Goal: Task Accomplishment & Management: Use online tool/utility

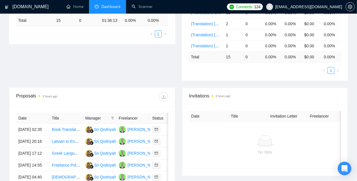
scroll to position [198, 0]
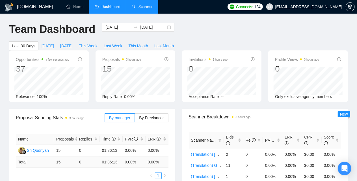
click at [146, 7] on link "Scanner" at bounding box center [142, 6] width 21 height 5
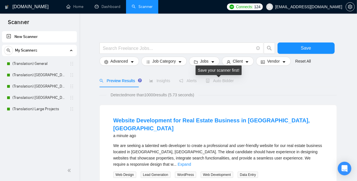
click at [220, 82] on span "Auto Bidder" at bounding box center [220, 80] width 28 height 5
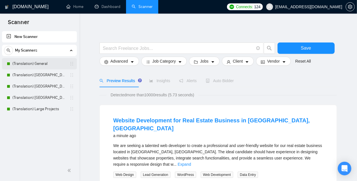
click at [45, 63] on link "(Translation) General" at bounding box center [39, 63] width 54 height 11
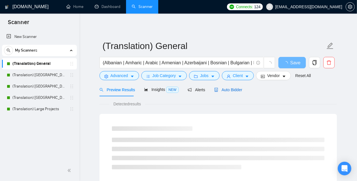
click at [233, 89] on span "Auto Bidder" at bounding box center [228, 89] width 28 height 5
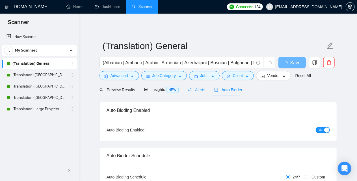
checkbox input "true"
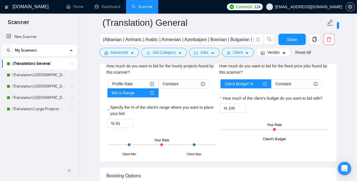
scroll to position [792, 0]
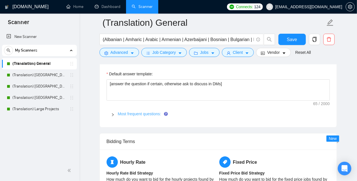
click at [140, 112] on link "Most frequent questions:" at bounding box center [139, 113] width 43 height 5
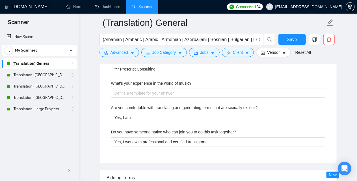
scroll to position [1132, 0]
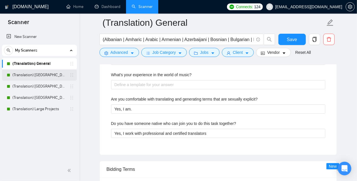
click at [33, 73] on link "(Translation) [GEOGRAPHIC_DATA]" at bounding box center [39, 74] width 54 height 11
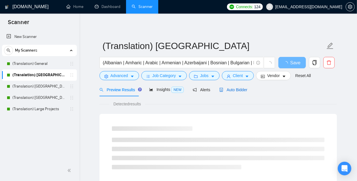
click at [242, 88] on span "Auto Bidder" at bounding box center [234, 89] width 28 height 5
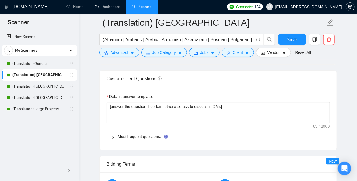
scroll to position [764, 0]
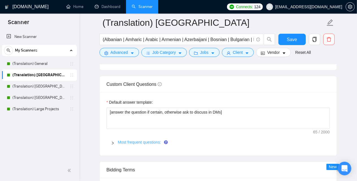
click at [151, 140] on link "Most frequent questions:" at bounding box center [139, 142] width 43 height 5
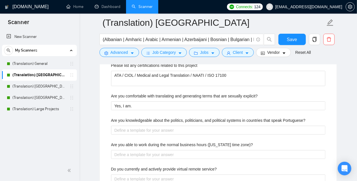
scroll to position [1047, 0]
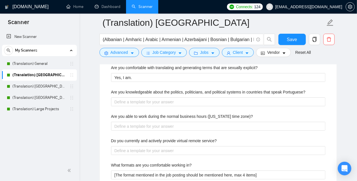
click at [188, 94] on div "Are you knowledgeable about the politics, politicians, and political systems in…" at bounding box center [218, 93] width 214 height 8
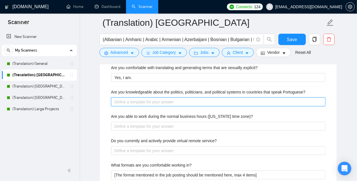
click at [187, 99] on Portuguese\? "Are you knowledgeable about the politics, politicians, and political systems in…" at bounding box center [218, 101] width 214 height 9
type Portuguese\? "Y"
type Portuguese\? "Ye"
type Portuguese\? "Yes"
type Portuguese\? "Yes,"
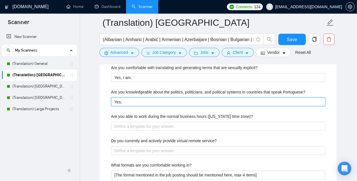
type Portuguese\? "Yes,"
type Portuguese\? "Yes, I"
type Portuguese\? "Yes, I a"
type Portuguese\? "Yes, I am"
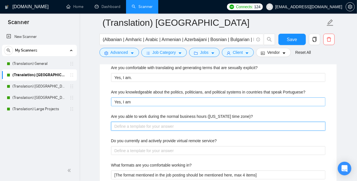
type zone\)\? "I"
type zone\)\? "I a"
type zone\)\? "I ac"
type zone\)\? "I aca"
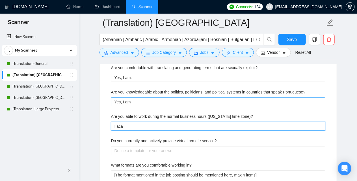
type zone\)\? "I acan"
type zone\)\? "I aca"
type zone\)\? "I ac"
type zone\)\? "I a"
type zone\)\? "I"
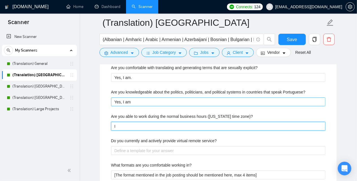
type zone\)\? "I c"
type zone\)\? "I ca"
type zone\)\? "I can"
type zone\)\? "I can w"
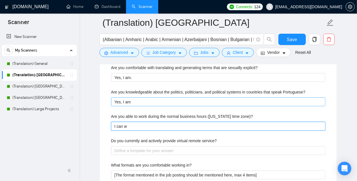
type zone\)\? "I can wo"
type zone\)\? "I can wor"
type zone\)\? "I can work"
type zone\)\? "I can work w"
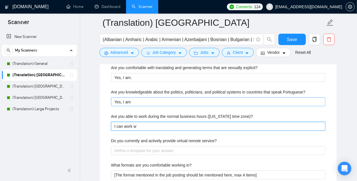
type zone\)\? "I can work wi"
type zone\)\? "I can work wit"
type zone\)\? "I can work with"
type zone\)\? "I can work withi"
type zone\)\? "I can work within"
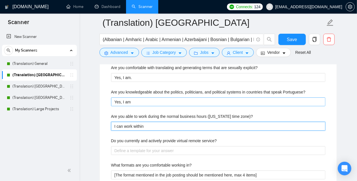
type zone\)\? "I can work within"
type zone\)\? "I can work within N"
type zone\)\? "I can work within Ne"
type zone\)\? "I can work within New"
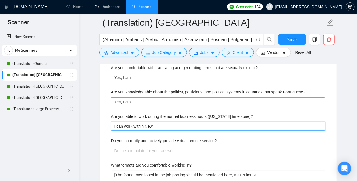
type zone\)\? "I can work within New Y"
type zone\)\? "I can work within [GEOGRAPHIC_DATA]"
type zone\)\? "I can work within New You"
type zone\)\? "I can work within [GEOGRAPHIC_DATA]"
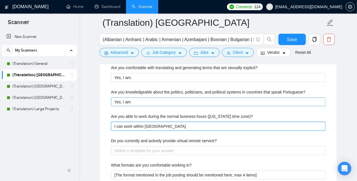
type zone\)\? "I can work within [US_STATE]"
type zone\)\? "I can work within [US_STATE] t"
type zone\)\? "I can work within [US_STATE] ti"
type zone\)\? "I can work within [US_STATE] [PERSON_NAME]"
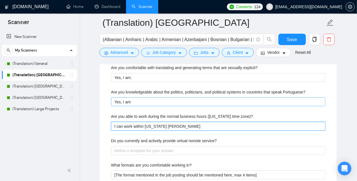
type zone\)\? "I can work within [US_STATE] time"
type zone\)\? "I can work within [US_STATE] time z"
type zone\)\? "I can work within [US_STATE] time zi"
type zone\)\? "I can work within [US_STATE] time zio"
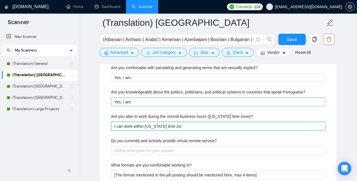
type zone\)\? "I can work within [US_STATE] time zi"
type zone\)\? "I can work within [US_STATE] time z"
type zone\)\? "I can work within [US_STATE] time zo"
type zone\)\? "I can work within [US_STATE] time zon"
type zone\)\? "I can work within [US_STATE] time zone"
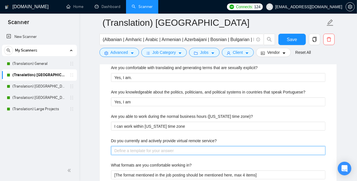
click at [139, 146] on service\? "Do you currently and actively provide virtual remote service?" at bounding box center [218, 150] width 214 height 9
type service\? "Y"
type service\? "Ye"
type service\? "Ye,"
type service\? "Ye,a"
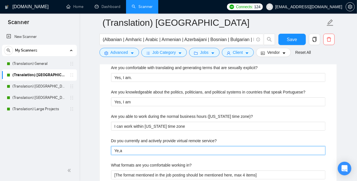
type service\? "Ye,"
type service\? "Ye"
type service\? "Yes"
type service\? "Yes,"
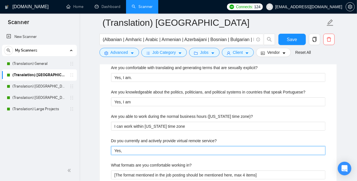
type service\? "Yes, I"
type service\? "Yes, I a"
type service\? "Yes, I"
type service\? "Yes, I s"
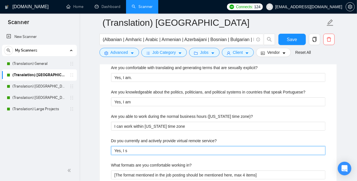
type service\? "Yes, I so"
type service\? "Yes, I s"
type service\? "Yes, I"
type service\? "Yes, I d"
type service\? "Yes, I do"
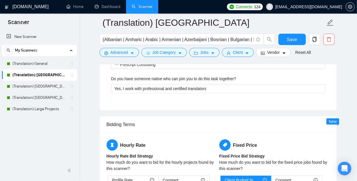
scroll to position [1217, 0]
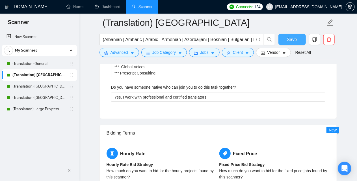
click at [291, 38] on span "Save" at bounding box center [292, 39] width 10 height 7
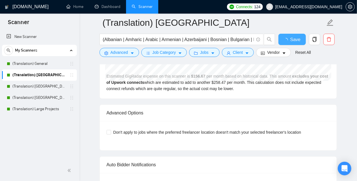
checkbox input "true"
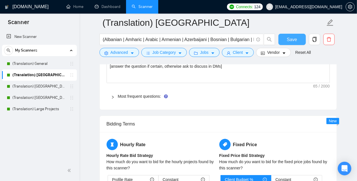
scroll to position [821, 0]
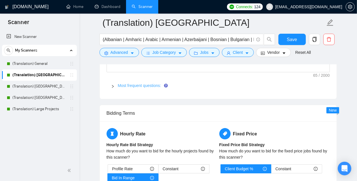
click at [146, 84] on link "Most frequent questions:" at bounding box center [139, 85] width 43 height 5
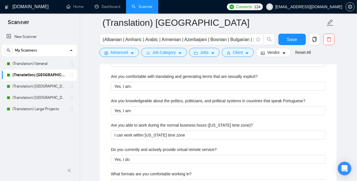
scroll to position [1047, 0]
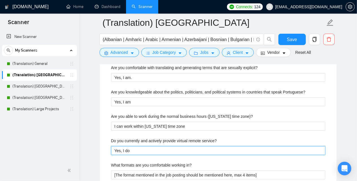
click at [149, 149] on service\? "Yes, I do" at bounding box center [218, 150] width 214 height 9
type service\? "Yes, I do."
type service\? "Yes, I do. I"
type service\? "Yes, I do. I'"
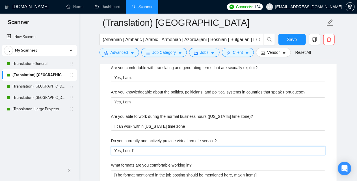
type service\? "Yes, I do. I'v"
type service\? "Yes, I do. I've"
type service\? "Yes, I do. I've p"
type service\? "Yes, I do. I've pa"
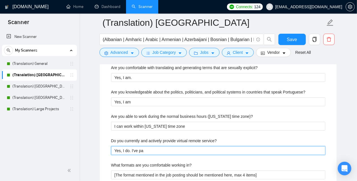
type service\? "Yes, I do. I've pae"
type service\? "Yes, I do. I've paer"
type service\? "Yes, I do. I've pae"
type service\? "Yes, I do. I've pa"
type service\? "Yes, I do. I've par"
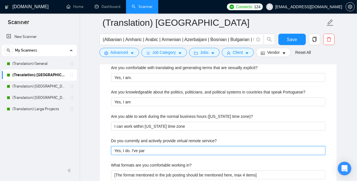
type service\? "Yes, I do. I've part"
type service\? "Yes, I do. I've parti"
type service\? "Yes, I do. I've partic"
type service\? "Yes, I do. I've partici"
type service\? "Yes, I do. I've particip"
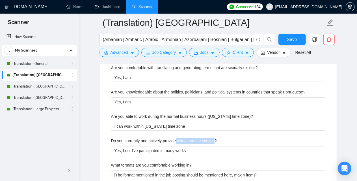
drag, startPoint x: 177, startPoint y: 137, endPoint x: 214, endPoint y: 141, distance: 37.8
click at [214, 141] on label "Do you currently and actively provide virtual remote service?" at bounding box center [164, 141] width 106 height 6
copy label "virtual remote service"
click at [202, 153] on div "Describe your recent experience with similar projects I have the experience of …" at bounding box center [219, 74] width 224 height 416
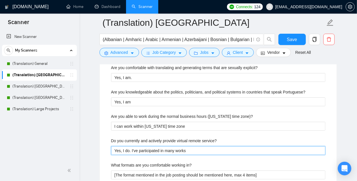
click at [203, 149] on service\? "Yes, I do. I've participated in many works" at bounding box center [218, 150] width 214 height 9
paste service\? "virtual remote service"
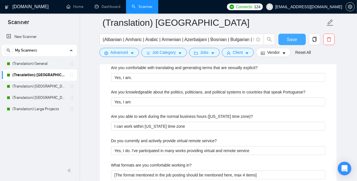
click at [294, 42] on span "Save" at bounding box center [292, 39] width 10 height 7
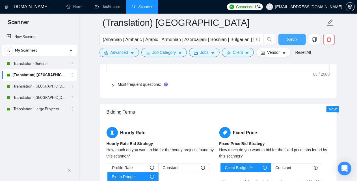
scroll to position [792, 0]
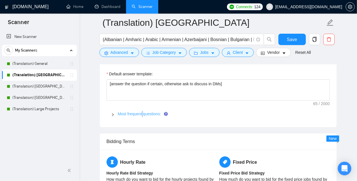
click at [143, 111] on link "Most frequent questions:" at bounding box center [139, 113] width 43 height 5
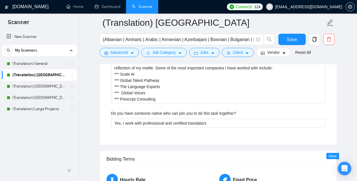
scroll to position [1217, 0]
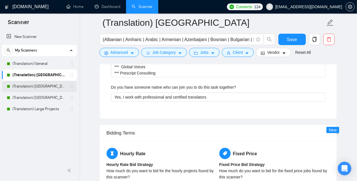
click at [39, 86] on link "(Translation) [GEOGRAPHIC_DATA]" at bounding box center [39, 86] width 54 height 11
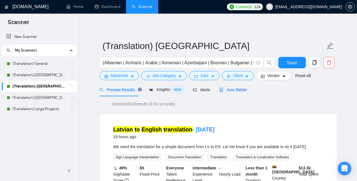
click at [242, 90] on span "Auto Bidder" at bounding box center [234, 89] width 28 height 5
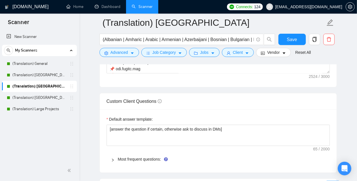
scroll to position [764, 0]
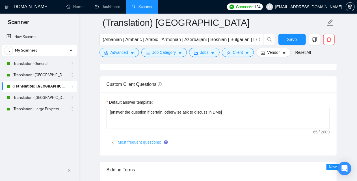
click at [132, 140] on link "Most frequent questions:" at bounding box center [139, 142] width 43 height 5
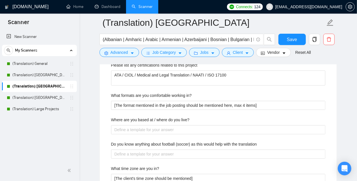
scroll to position [1047, 0]
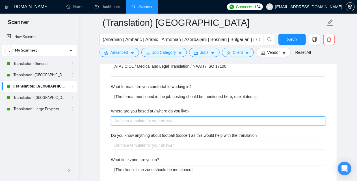
click at [149, 120] on live\? "Where are you based at / where do you live?" at bounding box center [218, 120] width 214 height 9
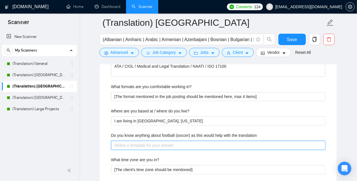
click at [150, 146] on translation "Do you know anything about football (soccer) as this would help with the transl…" at bounding box center [218, 145] width 214 height 9
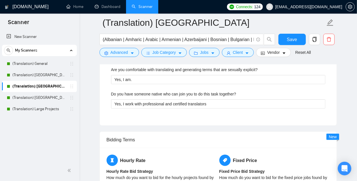
scroll to position [1188, 0]
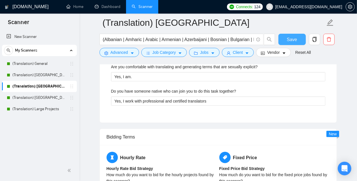
click at [295, 37] on span "Save" at bounding box center [292, 39] width 10 height 7
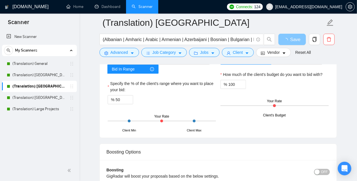
scroll to position [821, 0]
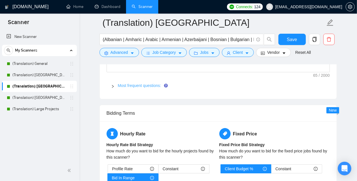
click at [140, 83] on link "Most frequent questions:" at bounding box center [139, 85] width 43 height 5
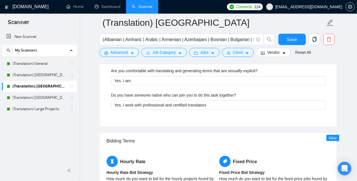
scroll to position [1188, 0]
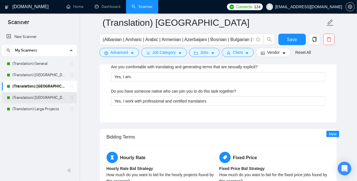
click at [38, 98] on link "(Translation) [GEOGRAPHIC_DATA]" at bounding box center [39, 97] width 54 height 11
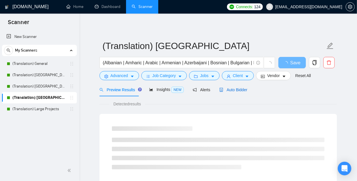
click at [236, 91] on span "Auto Bidder" at bounding box center [234, 89] width 28 height 5
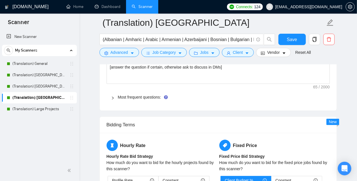
scroll to position [821, 0]
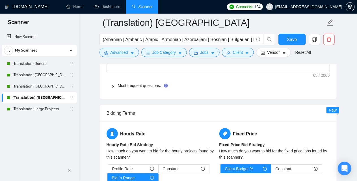
click at [142, 79] on div "Most frequent questions:" at bounding box center [219, 85] width 224 height 13
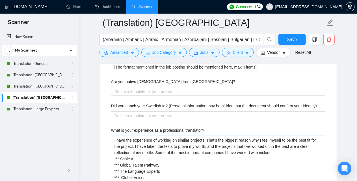
scroll to position [1075, 0]
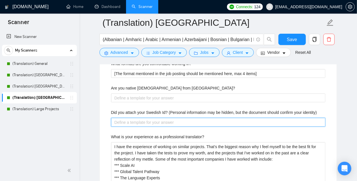
click at [131, 119] on identity\) "Did you attach your Swedish Id? (Personal information may be hidden, but the do…" at bounding box center [218, 122] width 214 height 9
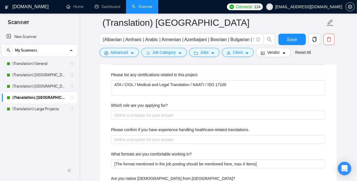
scroll to position [990, 0]
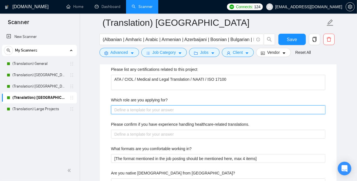
click at [156, 108] on for\? "Which role are you applying for?" at bounding box center [218, 109] width 214 height 9
click at [132, 108] on for\? "Translator / Interpreter / Subtitling / Transcription" at bounding box center [218, 109] width 214 height 9
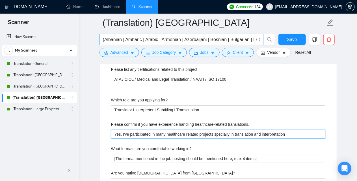
paste translations\ "-related projects e"
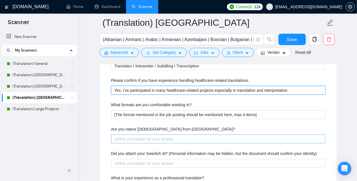
scroll to position [1047, 0]
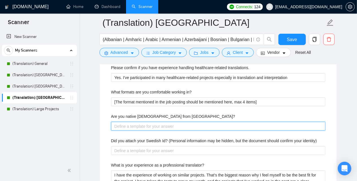
click at [162, 123] on Sweden\? "Are you native [DEMOGRAPHIC_DATA] from [GEOGRAPHIC_DATA]?" at bounding box center [218, 126] width 214 height 9
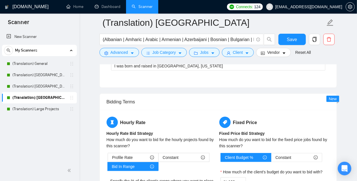
scroll to position [1273, 0]
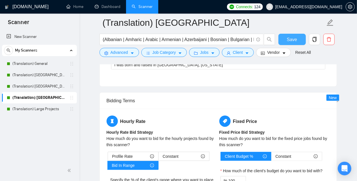
click at [290, 38] on span "Save" at bounding box center [292, 39] width 10 height 7
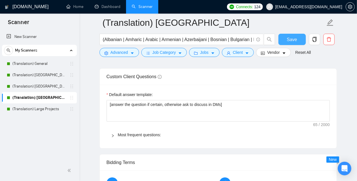
scroll to position [736, 0]
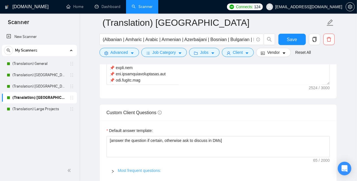
click at [136, 170] on link "Most frequent questions:" at bounding box center [139, 170] width 43 height 5
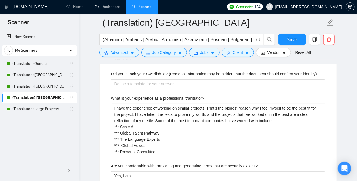
scroll to position [1075, 0]
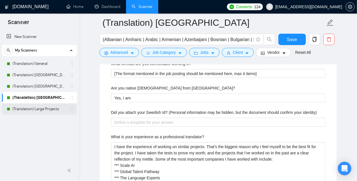
click at [39, 110] on link "(Translation) Large Projects" at bounding box center [39, 108] width 54 height 11
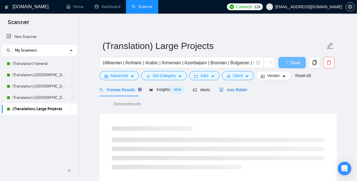
click at [237, 89] on span "Auto Bidder" at bounding box center [234, 89] width 28 height 5
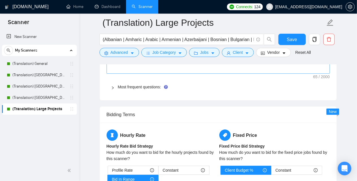
scroll to position [821, 0]
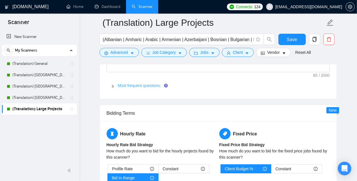
click at [132, 83] on link "Most frequent questions:" at bounding box center [139, 85] width 43 height 5
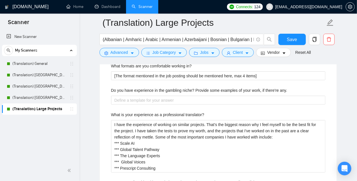
scroll to position [1075, 0]
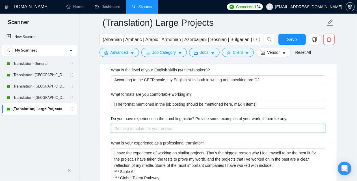
click at [145, 126] on any\ "Do you have experience in the gambling niche? Provide some examples of your wor…" at bounding box center [218, 128] width 214 height 9
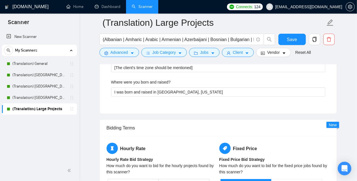
scroll to position [1302, 0]
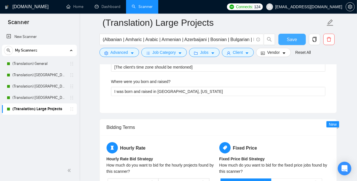
click at [297, 39] on span "Save" at bounding box center [292, 39] width 10 height 7
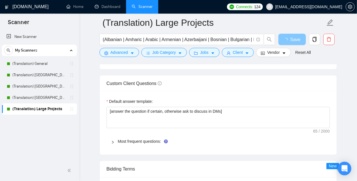
scroll to position [764, 0]
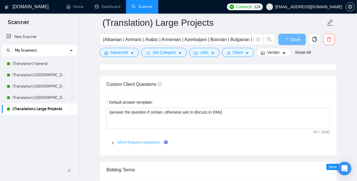
click at [135, 140] on link "Most frequent questions:" at bounding box center [139, 142] width 43 height 5
click at [130, 136] on div "Most frequent questions:" at bounding box center [219, 142] width 224 height 13
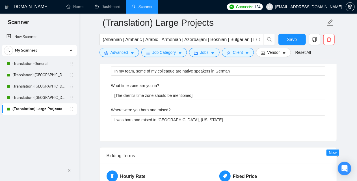
scroll to position [1302, 0]
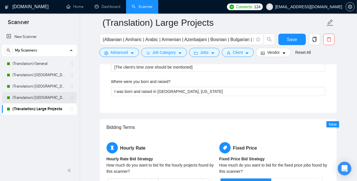
click at [29, 98] on link "(Translation) [GEOGRAPHIC_DATA]" at bounding box center [39, 97] width 54 height 11
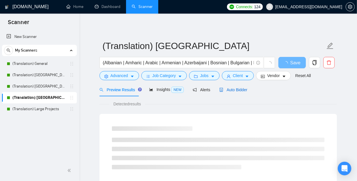
click at [230, 90] on span "Auto Bidder" at bounding box center [234, 89] width 28 height 5
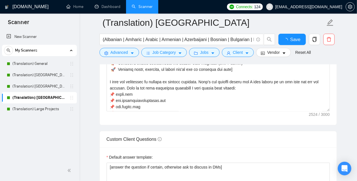
scroll to position [792, 0]
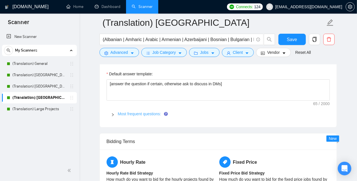
click at [129, 113] on link "Most frequent questions:" at bounding box center [139, 113] width 43 height 5
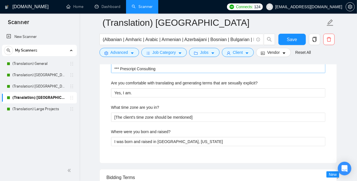
scroll to position [1217, 0]
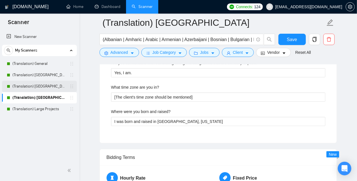
click at [32, 85] on link "(Translation) [GEOGRAPHIC_DATA]" at bounding box center [39, 86] width 54 height 11
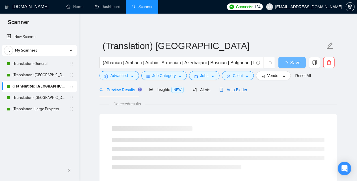
click at [241, 92] on span "Auto Bidder" at bounding box center [234, 89] width 28 height 5
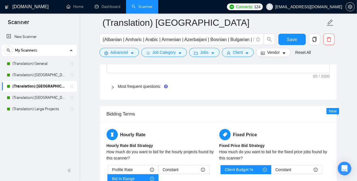
scroll to position [821, 0]
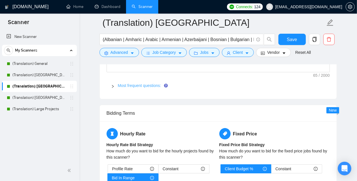
click at [134, 83] on link "Most frequent questions:" at bounding box center [139, 85] width 43 height 5
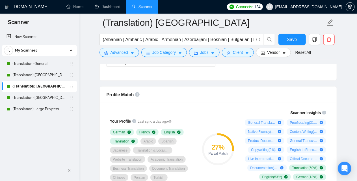
scroll to position [226, 0]
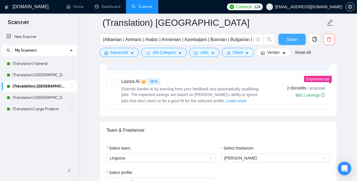
click at [300, 40] on button "Save" at bounding box center [292, 39] width 27 height 11
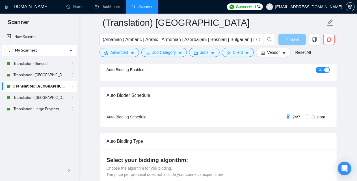
scroll to position [0, 0]
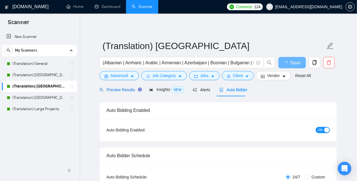
click at [110, 91] on span "Preview Results" at bounding box center [120, 89] width 41 height 5
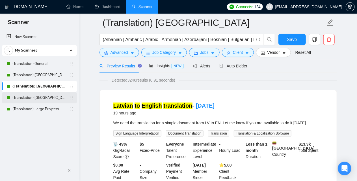
click at [37, 99] on link "(Translation) [GEOGRAPHIC_DATA]" at bounding box center [39, 97] width 54 height 11
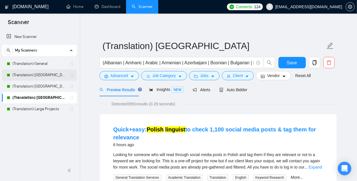
click at [30, 74] on link "(Translation) [GEOGRAPHIC_DATA]" at bounding box center [39, 74] width 54 height 11
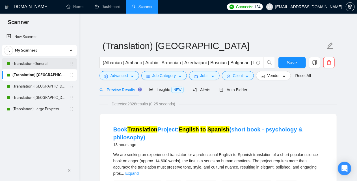
click at [44, 60] on link "(Translation) General" at bounding box center [39, 63] width 54 height 11
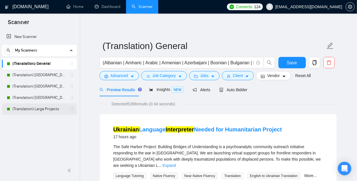
click at [44, 113] on link "(Translation) Large Projects" at bounding box center [39, 108] width 54 height 11
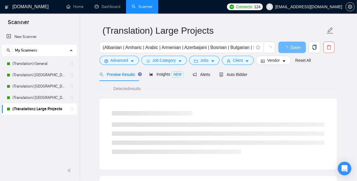
scroll to position [28, 0]
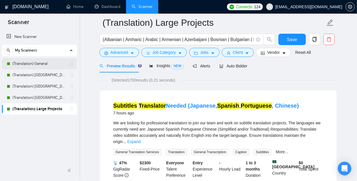
click at [34, 62] on link "(Translation) General" at bounding box center [39, 63] width 54 height 11
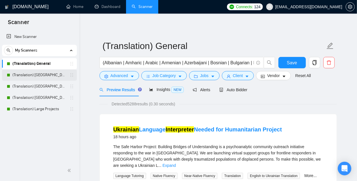
click at [34, 78] on link "(Translation) [GEOGRAPHIC_DATA]" at bounding box center [39, 74] width 54 height 11
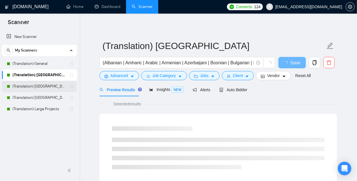
click at [37, 88] on link "(Translation) [GEOGRAPHIC_DATA]" at bounding box center [39, 86] width 54 height 11
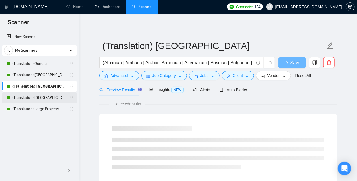
click at [36, 99] on link "(Translation) [GEOGRAPHIC_DATA]" at bounding box center [39, 97] width 54 height 11
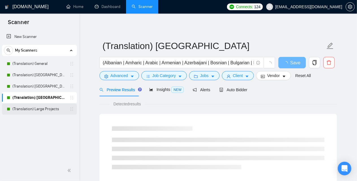
click at [38, 108] on link "(Translation) Large Projects" at bounding box center [39, 108] width 54 height 11
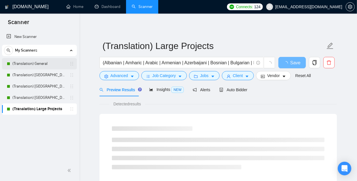
click at [43, 62] on link "(Translation) General" at bounding box center [39, 63] width 54 height 11
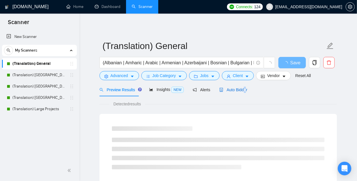
click at [243, 91] on span "Auto Bidder" at bounding box center [234, 89] width 28 height 5
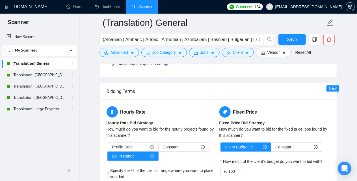
scroll to position [821, 0]
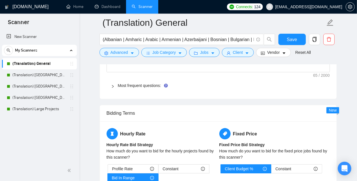
click at [149, 86] on span "Most frequent questions:" at bounding box center [222, 85] width 208 height 6
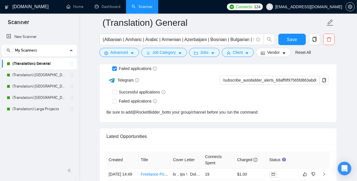
scroll to position [1783, 0]
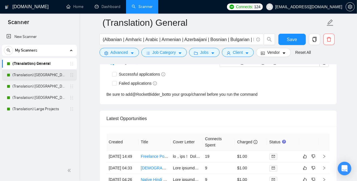
click at [37, 74] on link "(Translation) [GEOGRAPHIC_DATA]" at bounding box center [39, 74] width 54 height 11
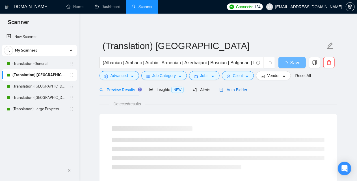
click at [237, 89] on span "Auto Bidder" at bounding box center [234, 89] width 28 height 5
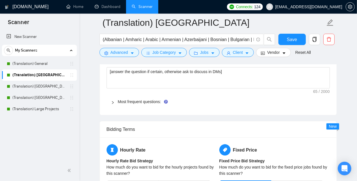
scroll to position [792, 0]
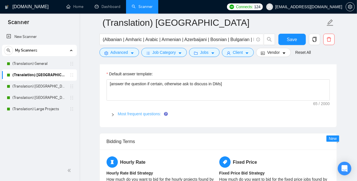
click at [137, 111] on link "Most frequent questions:" at bounding box center [139, 113] width 43 height 5
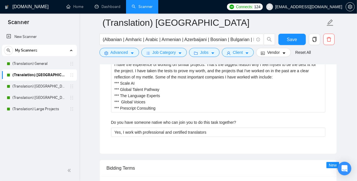
scroll to position [1188, 0]
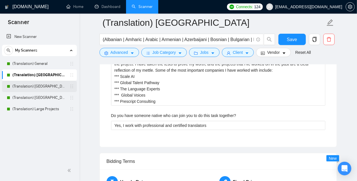
click at [41, 87] on link "(Translation) [GEOGRAPHIC_DATA]" at bounding box center [39, 86] width 54 height 11
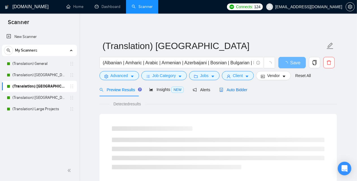
click at [239, 89] on span "Auto Bidder" at bounding box center [234, 89] width 28 height 5
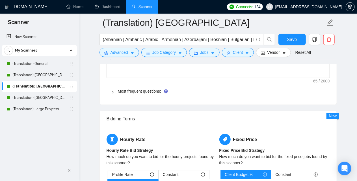
scroll to position [821, 0]
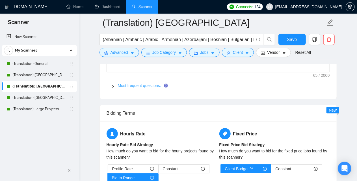
click at [130, 84] on link "Most frequent questions:" at bounding box center [139, 85] width 43 height 5
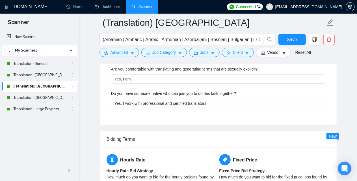
scroll to position [1217, 0]
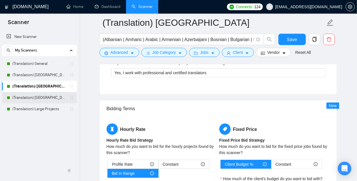
click at [47, 97] on link "(Translation) [GEOGRAPHIC_DATA]" at bounding box center [39, 97] width 54 height 11
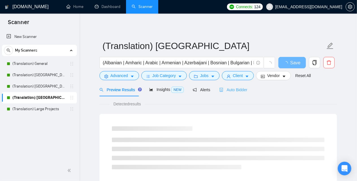
click at [224, 93] on div "Auto Bidder" at bounding box center [234, 89] width 28 height 13
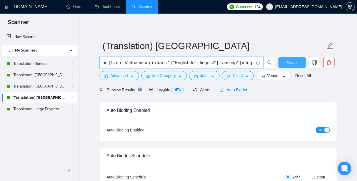
scroll to position [0, 1237]
drag, startPoint x: 213, startPoint y: 61, endPoint x: 292, endPoint y: 61, distance: 78.9
click at [292, 61] on div "(Albanian | Amharic | Arabic | Armenian | Azerbaijani | Bosnian | Bulgarian | B…" at bounding box center [217, 64] width 238 height 14
click at [243, 62] on input "(Albanian | Amharic | Arabic | Armenian | Azerbaijani | Bosnian | Bulgarian | B…" at bounding box center [178, 62] width 151 height 7
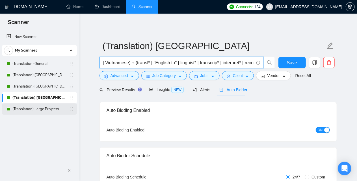
click at [42, 111] on link "(Translation) Large Projects" at bounding box center [39, 108] width 54 height 11
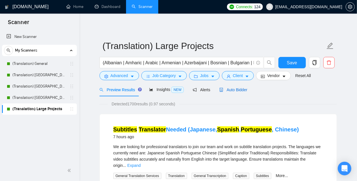
click at [239, 90] on span "Auto Bidder" at bounding box center [234, 89] width 28 height 5
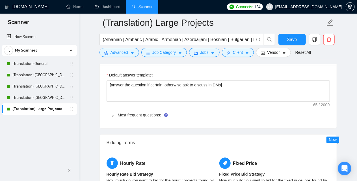
scroll to position [792, 0]
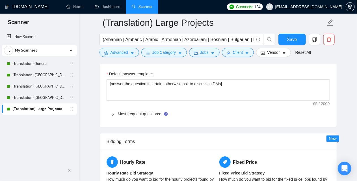
click at [130, 116] on div "Most frequent questions:" at bounding box center [219, 113] width 224 height 13
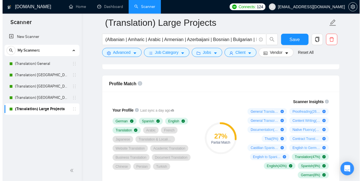
scroll to position [280, 0]
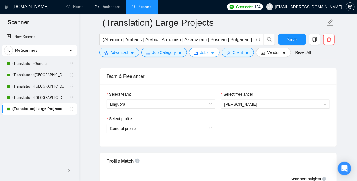
click at [205, 52] on span "Jobs" at bounding box center [204, 52] width 8 height 6
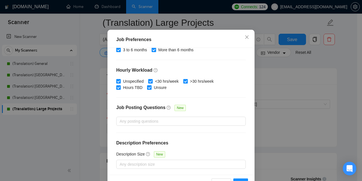
scroll to position [42, 0]
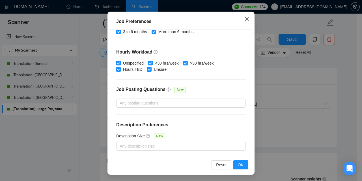
click at [246, 19] on icon "close" at bounding box center [247, 19] width 5 height 5
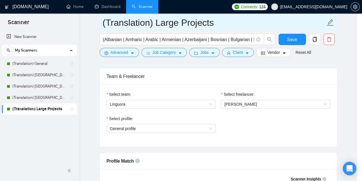
scroll to position [22, 0]
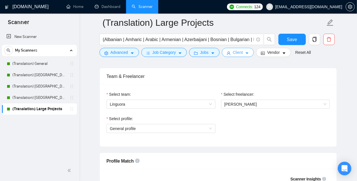
click at [229, 55] on button "Client" at bounding box center [238, 52] width 32 height 9
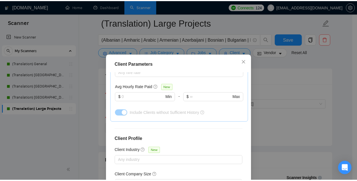
scroll to position [226, 0]
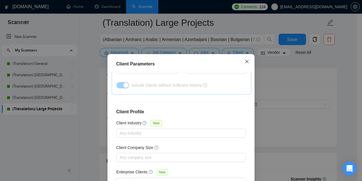
click at [245, 62] on icon "close" at bounding box center [247, 61] width 5 height 5
